Goal: Find specific page/section: Find specific page/section

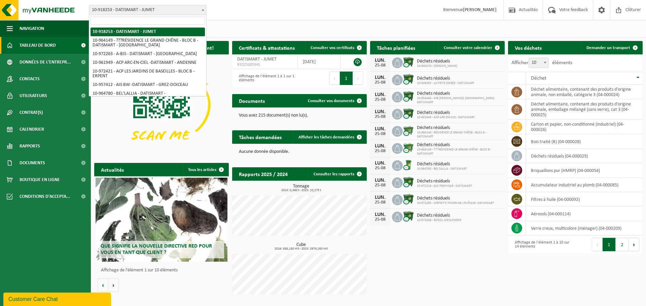
click at [165, 10] on span "10-918253 - DATISMART - JUMET" at bounding box center [147, 9] width 117 height 9
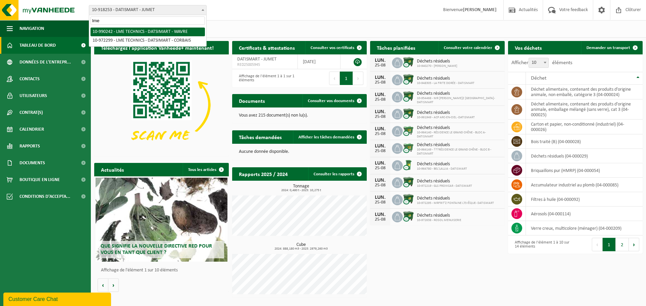
type input "lme"
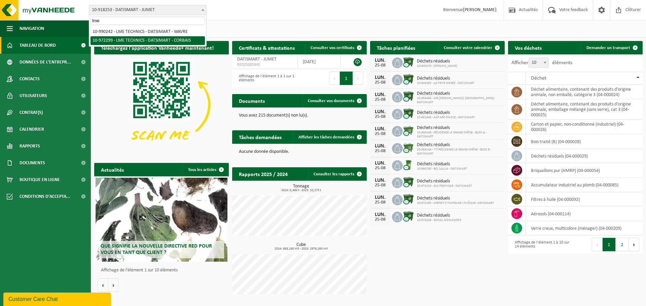
select select "156311"
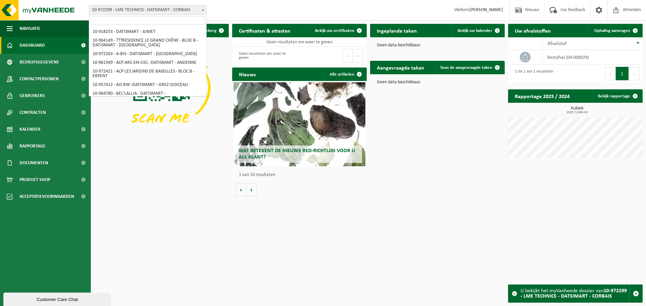
scroll to position [365, 0]
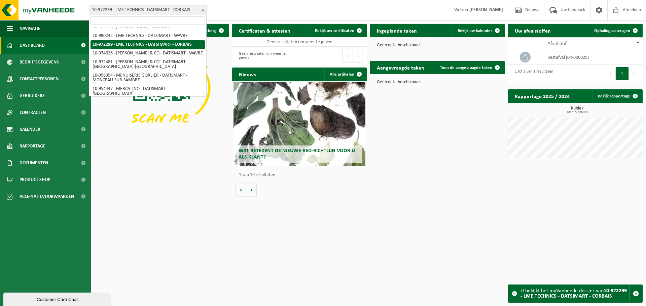
drag, startPoint x: 192, startPoint y: 10, endPoint x: 178, endPoint y: 49, distance: 41.7
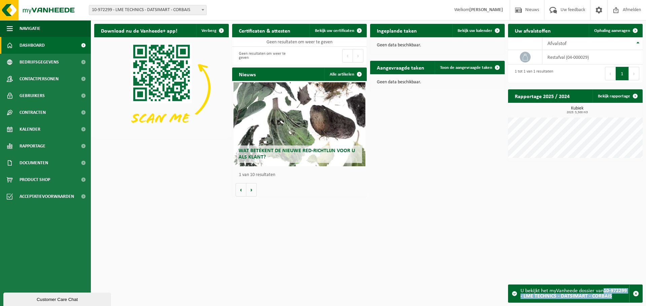
drag, startPoint x: 611, startPoint y: 299, endPoint x: 605, endPoint y: 291, distance: 10.2
click at [605, 291] on div "U bekijkt het myVanheede dossier van 10-972299 - LME TECHNICS - DATSIMART - COR…" at bounding box center [574, 293] width 109 height 17
copy strong "10-972299 - LME TECHNICS - DATSIMART - CORBAIS"
